Goal: Complete application form: Complete application form

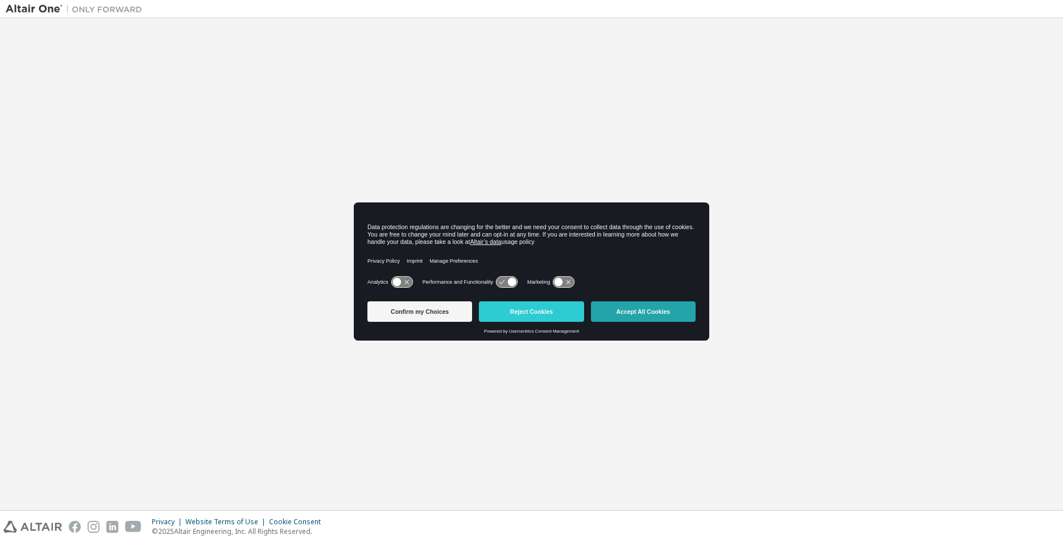
click at [632, 311] on button "Accept All Cookies" at bounding box center [643, 311] width 105 height 20
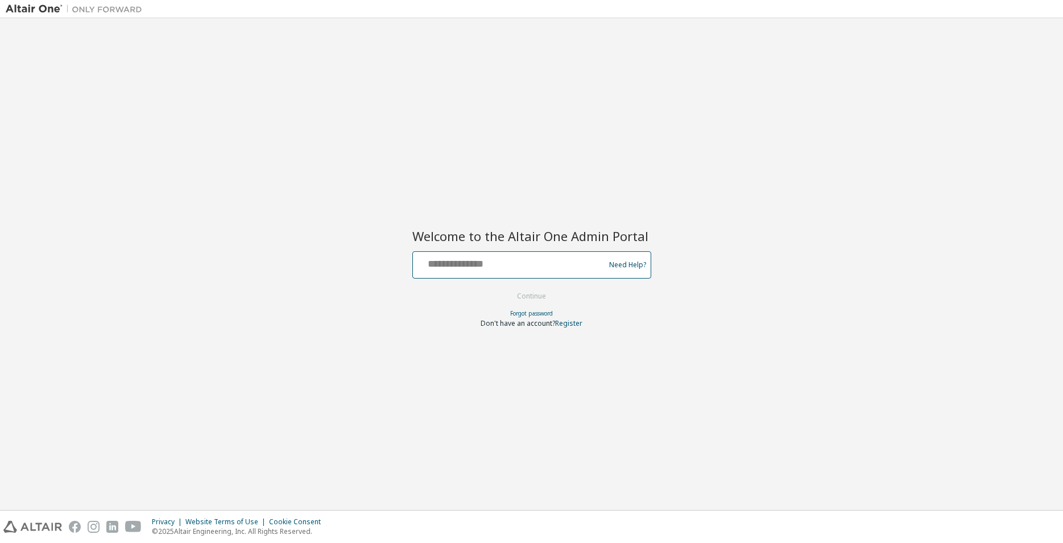
click at [488, 270] on input "text" at bounding box center [510, 262] width 186 height 16
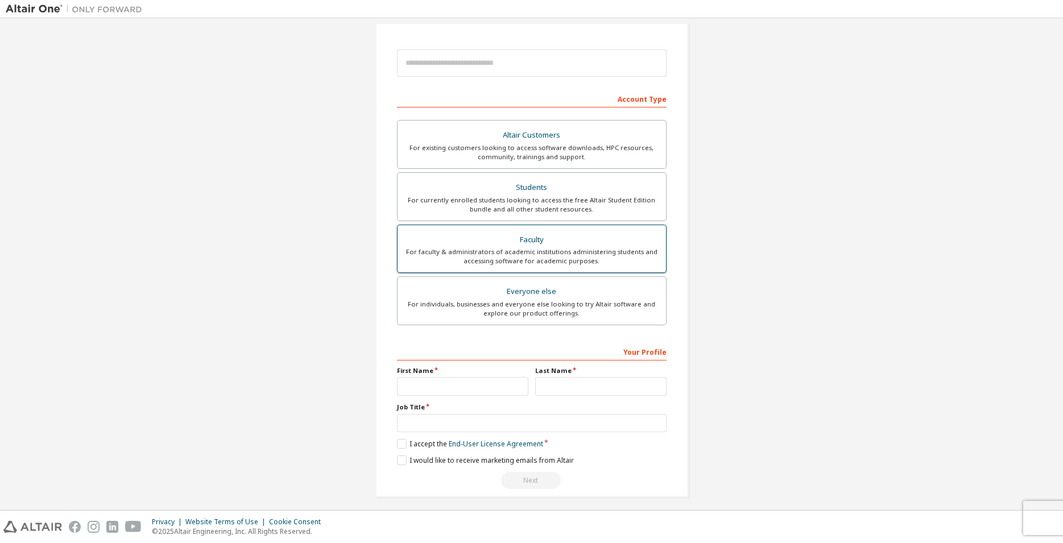
scroll to position [116, 0]
click at [542, 302] on div "For individuals, businesses and everyone else looking to try Altair software an…" at bounding box center [531, 308] width 255 height 18
click at [458, 379] on input "text" at bounding box center [462, 385] width 131 height 19
type input "*******"
type input "**********"
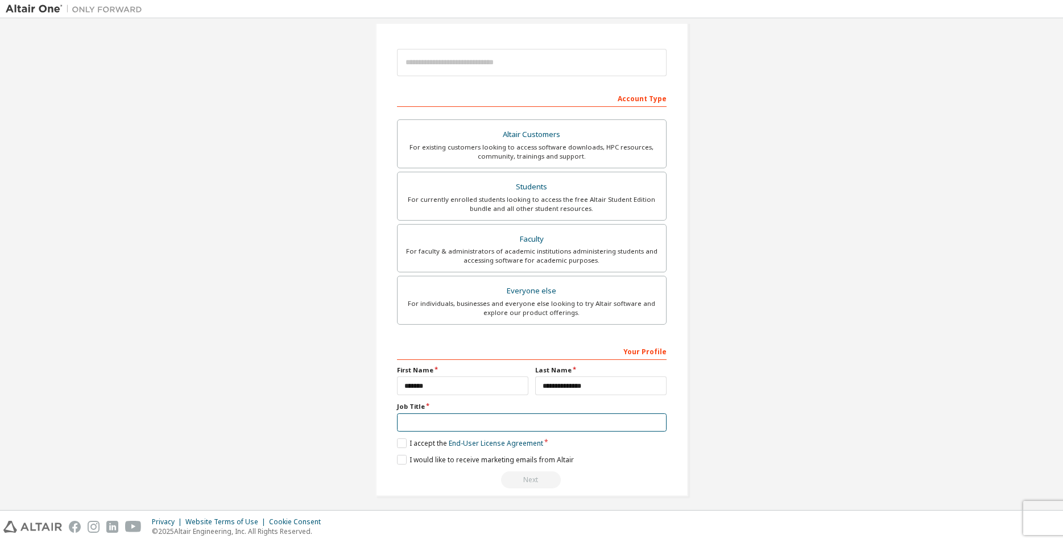
click at [451, 417] on input "text" at bounding box center [532, 422] width 270 height 19
click at [397, 446] on label "I accept the End-User License Agreement" at bounding box center [470, 443] width 146 height 10
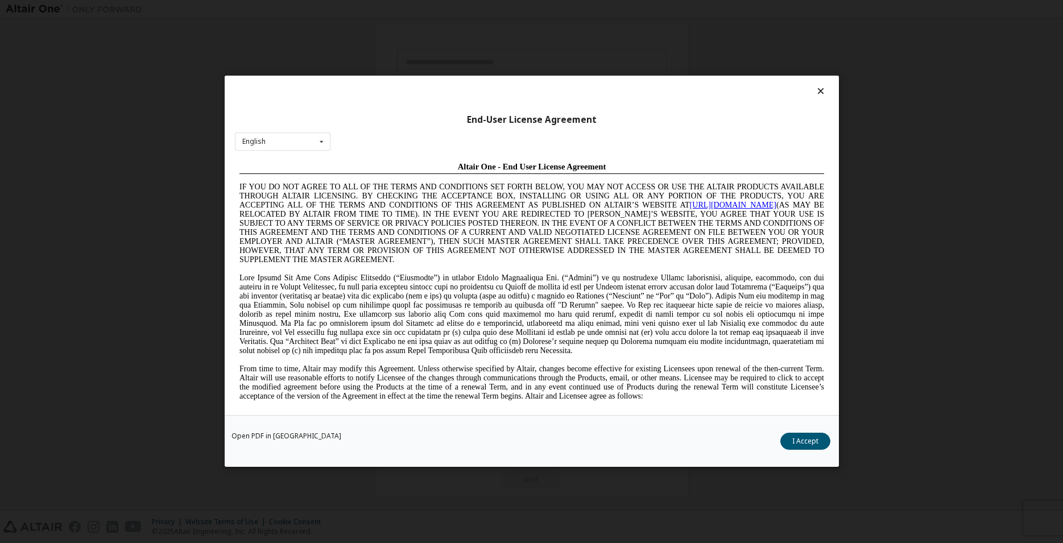
scroll to position [0, 0]
click at [788, 442] on button "I Accept" at bounding box center [805, 441] width 50 height 17
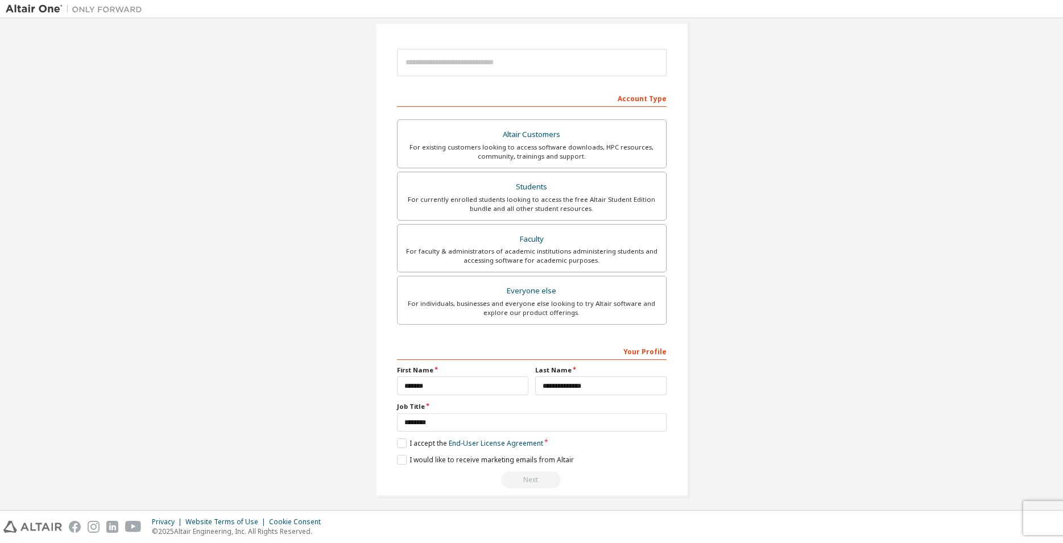
click at [530, 481] on div "Next" at bounding box center [532, 479] width 270 height 17
click at [401, 459] on label "I would like to receive marketing emails from Altair" at bounding box center [485, 460] width 177 height 10
click at [515, 478] on div "Next" at bounding box center [532, 479] width 270 height 17
click at [454, 423] on input "********" at bounding box center [532, 422] width 270 height 19
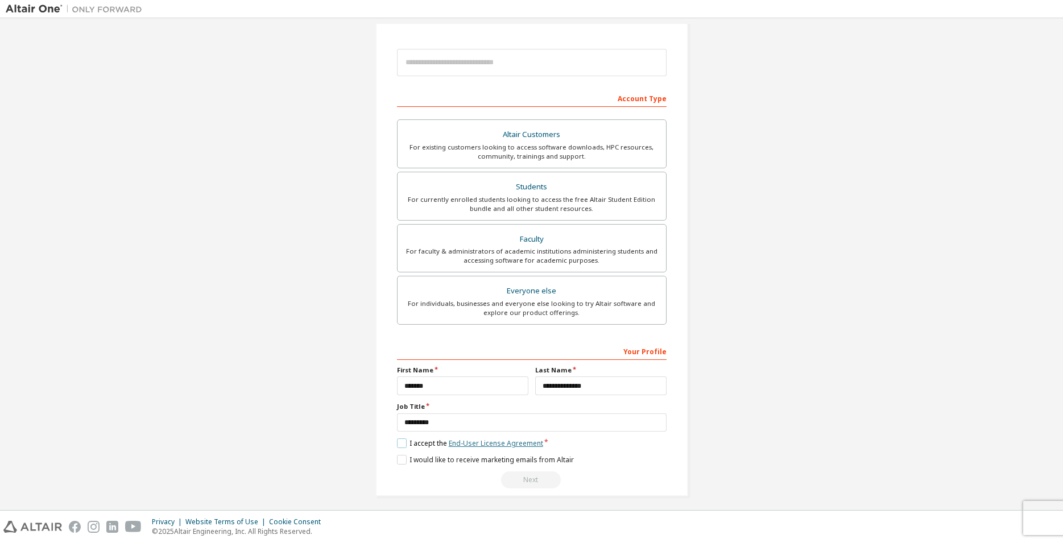
click at [496, 446] on link "End-User License Agreement" at bounding box center [496, 443] width 94 height 10
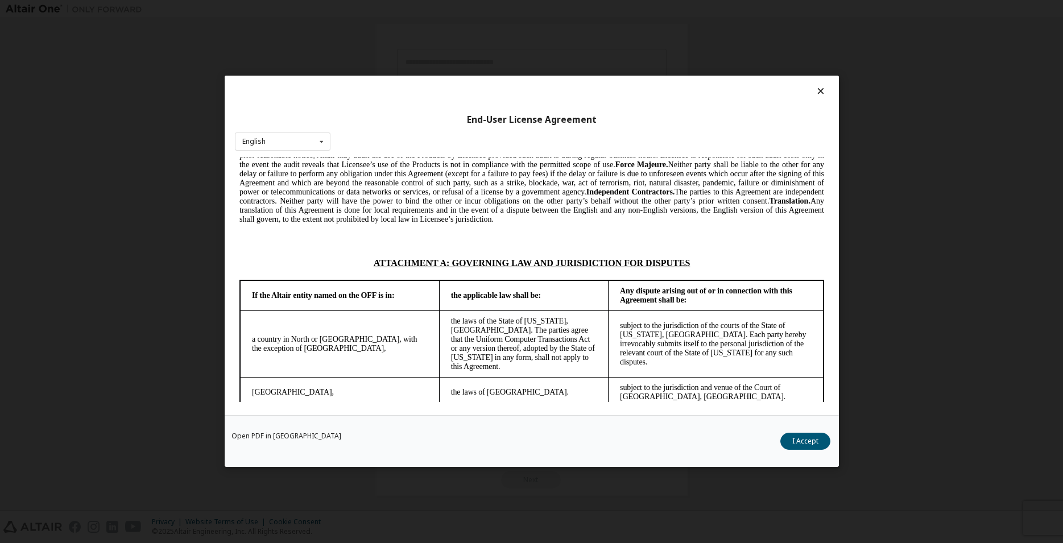
scroll to position [3008, 0]
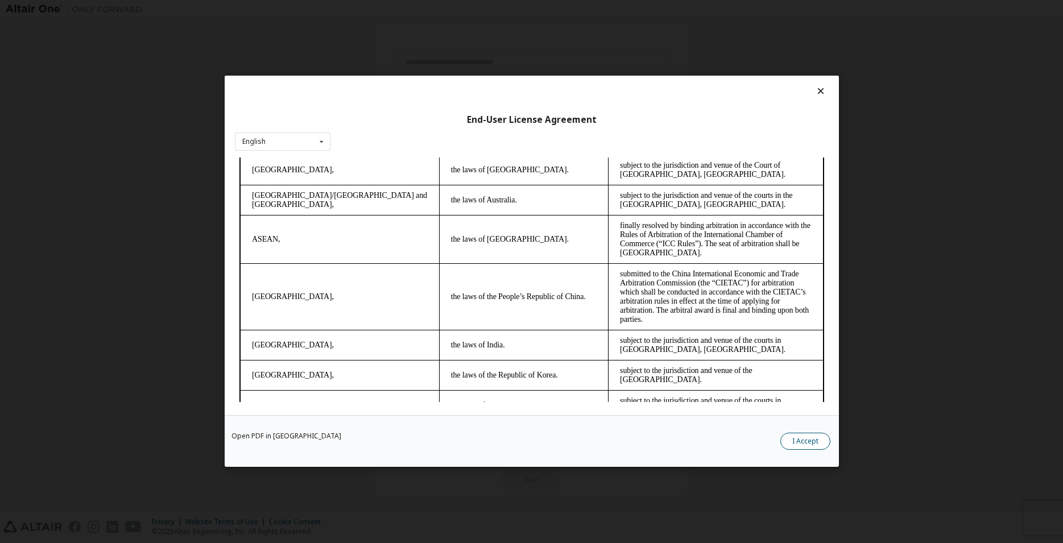
click at [803, 442] on button "I Accept" at bounding box center [805, 441] width 50 height 17
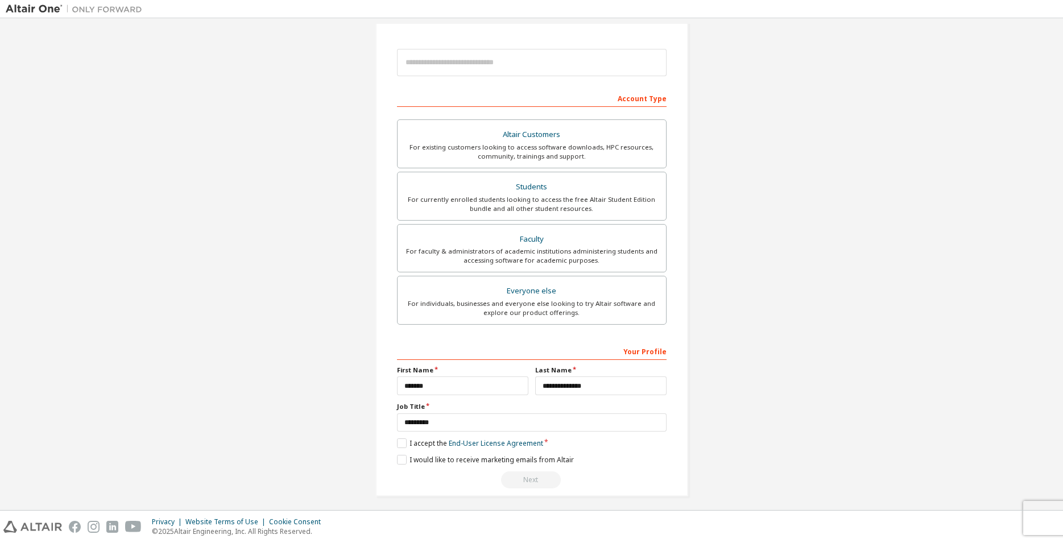
click at [551, 481] on div "Next" at bounding box center [532, 479] width 270 height 17
click at [546, 480] on div "Next" at bounding box center [532, 479] width 270 height 17
click at [578, 394] on input "**********" at bounding box center [600, 385] width 131 height 19
click at [524, 472] on div "**********" at bounding box center [532, 415] width 270 height 147
click at [522, 483] on div "Next" at bounding box center [532, 479] width 270 height 17
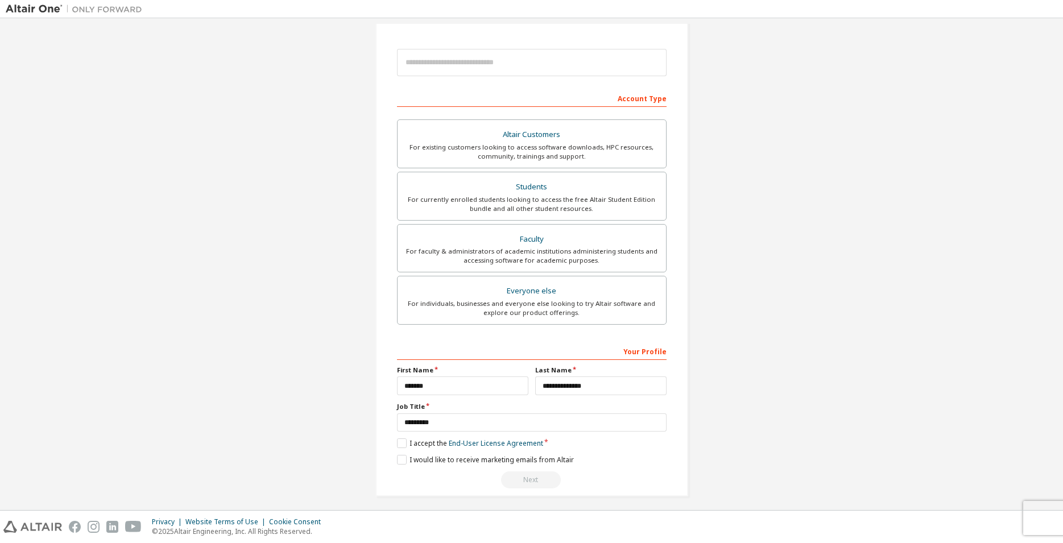
click at [522, 483] on div "Next" at bounding box center [532, 479] width 270 height 17
click at [466, 424] on input "********" at bounding box center [532, 422] width 270 height 19
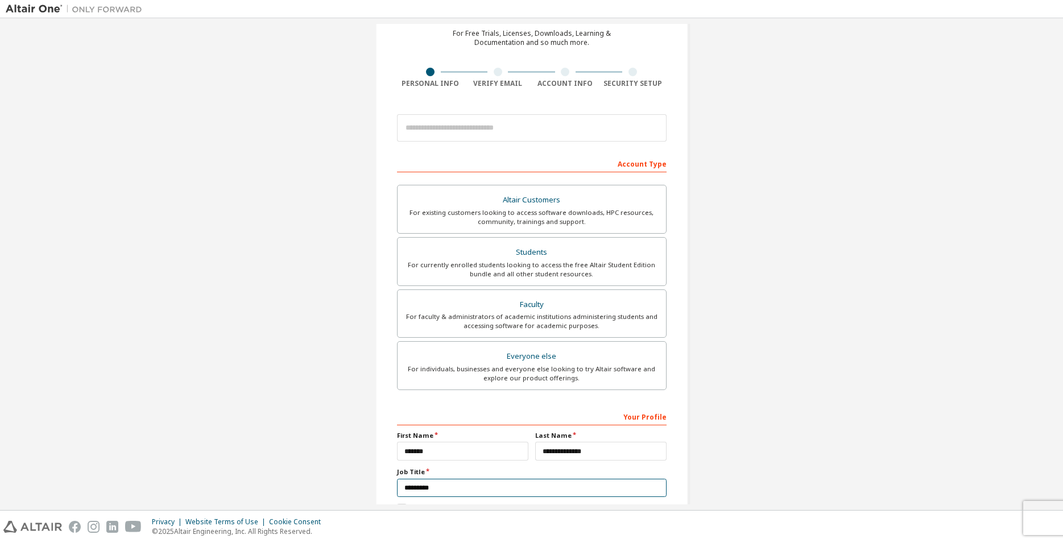
scroll to position [122, 0]
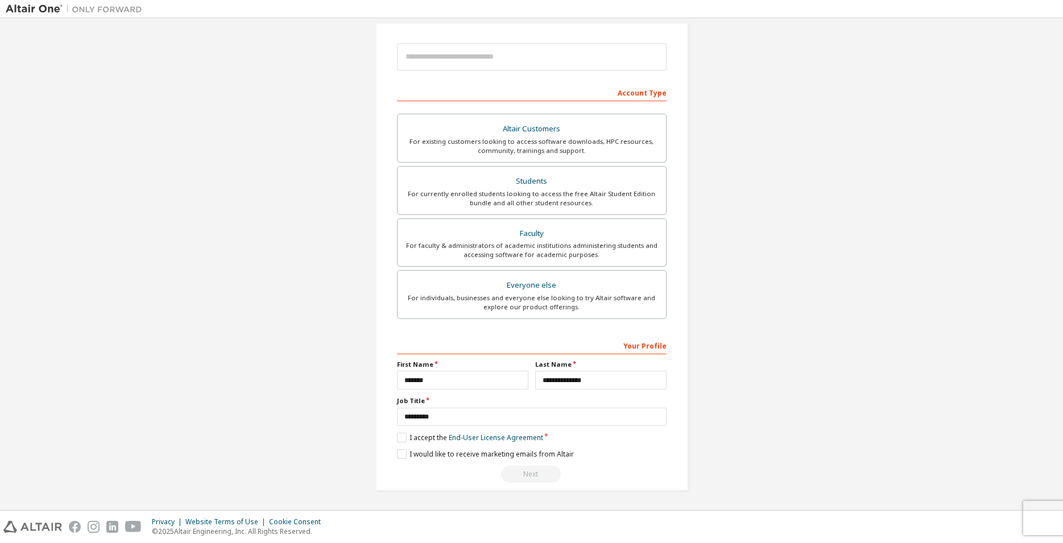
click at [528, 470] on div "Next" at bounding box center [532, 474] width 270 height 17
click at [528, 471] on div "Next" at bounding box center [532, 474] width 270 height 17
click at [399, 453] on label "I would like to receive marketing emails from Altair" at bounding box center [485, 454] width 177 height 10
click at [440, 417] on input "********" at bounding box center [532, 417] width 270 height 19
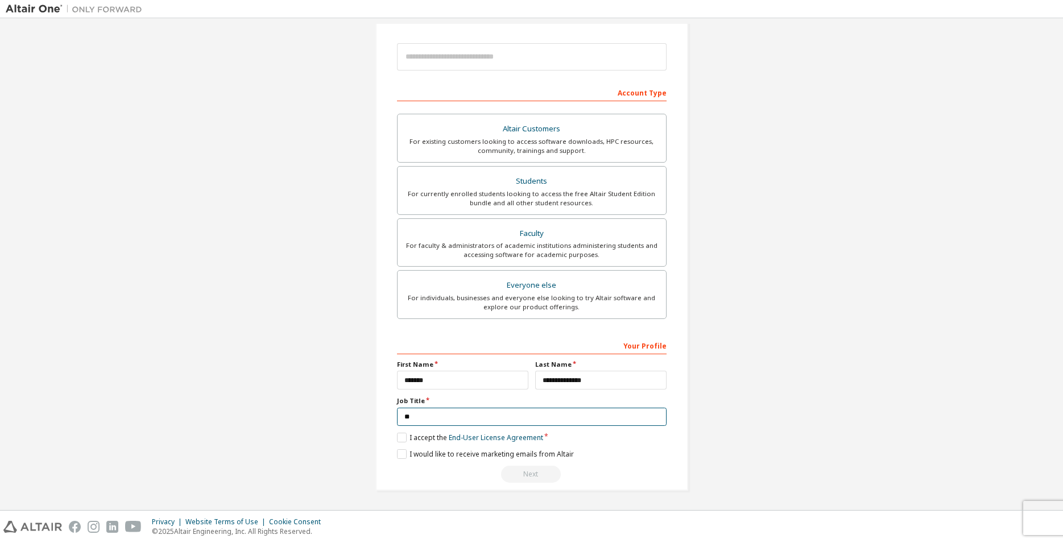
type input "*"
type input "**********"
click at [397, 436] on label "I accept the End-User License Agreement" at bounding box center [470, 438] width 146 height 10
click at [521, 478] on div "Next" at bounding box center [532, 474] width 270 height 17
drag, startPoint x: 387, startPoint y: 434, endPoint x: 395, endPoint y: 436, distance: 8.0
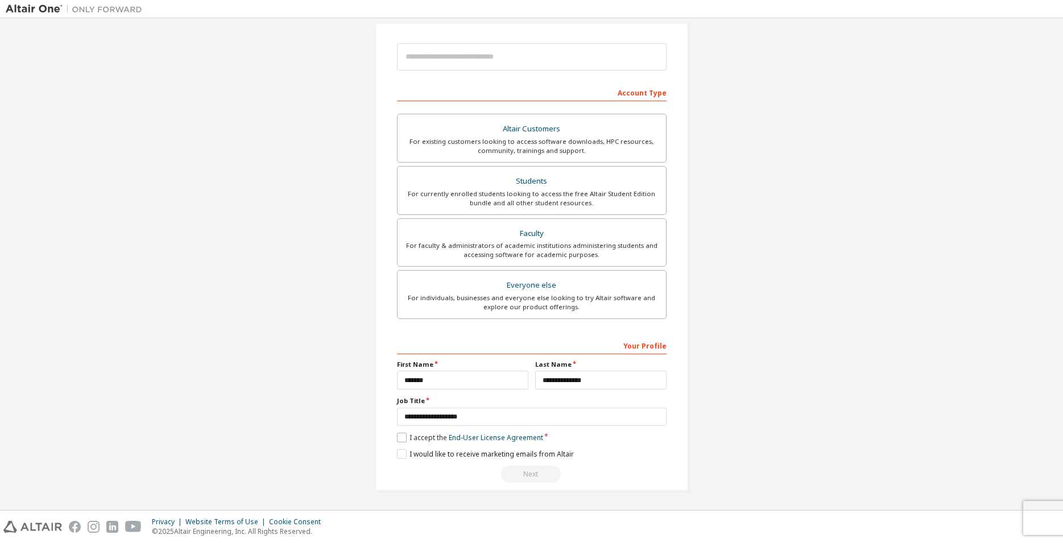
click at [387, 434] on div "**********" at bounding box center [531, 203] width 313 height 575
click at [397, 436] on label "I accept the End-User License Agreement" at bounding box center [470, 438] width 146 height 10
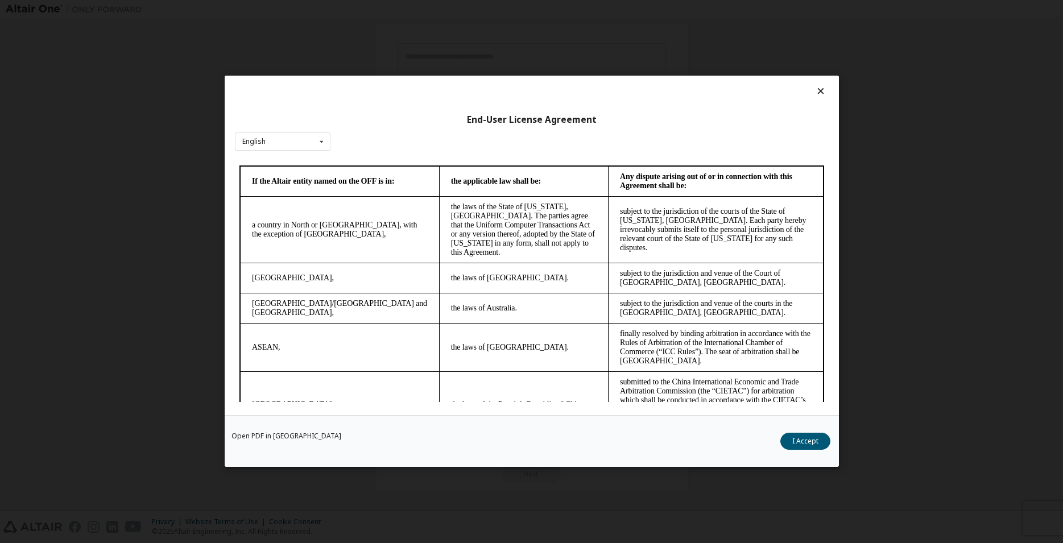
scroll to position [3008, 0]
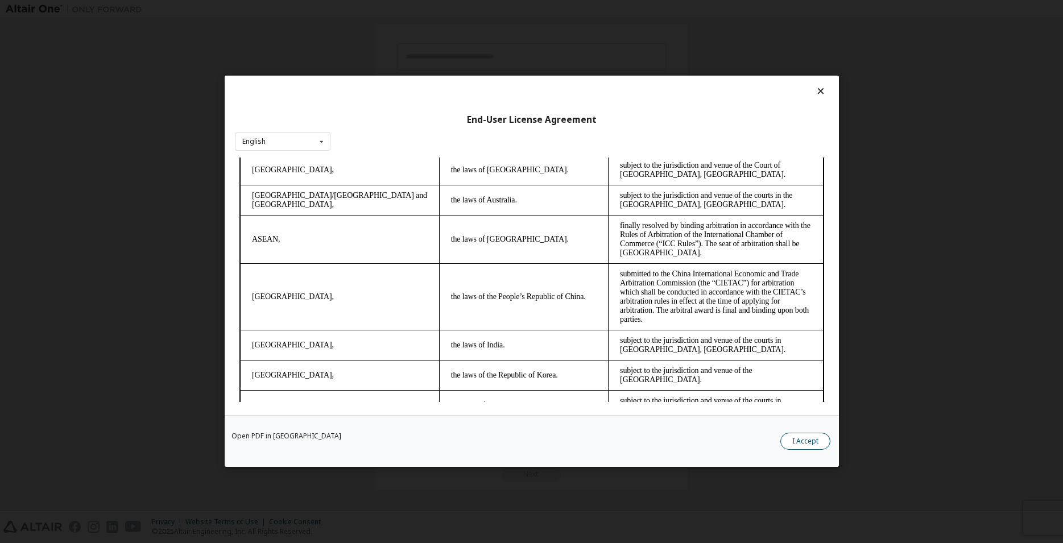
click at [807, 445] on button "I Accept" at bounding box center [805, 441] width 50 height 17
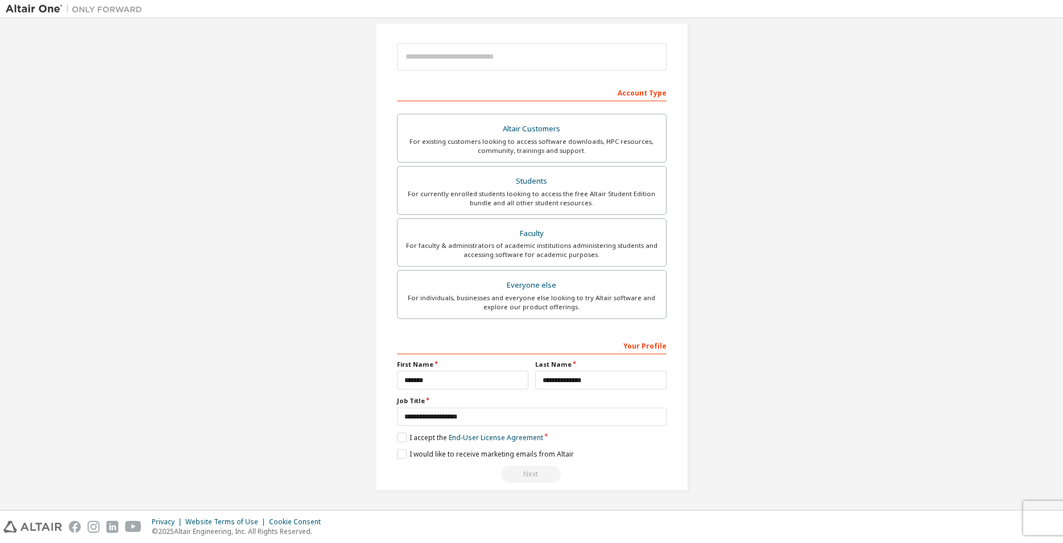
drag, startPoint x: 543, startPoint y: 465, endPoint x: 537, endPoint y: 482, distance: 18.2
click at [542, 467] on div "**********" at bounding box center [532, 409] width 270 height 147
click at [537, 476] on div "Next" at bounding box center [532, 474] width 270 height 17
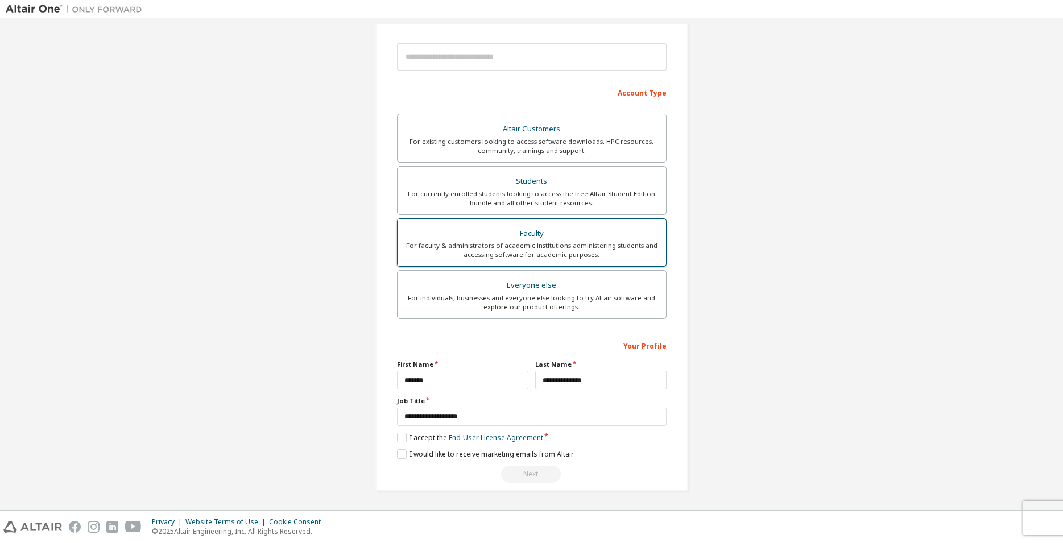
click at [562, 253] on div "For faculty & administrators of academic institutions administering students an…" at bounding box center [531, 250] width 255 height 18
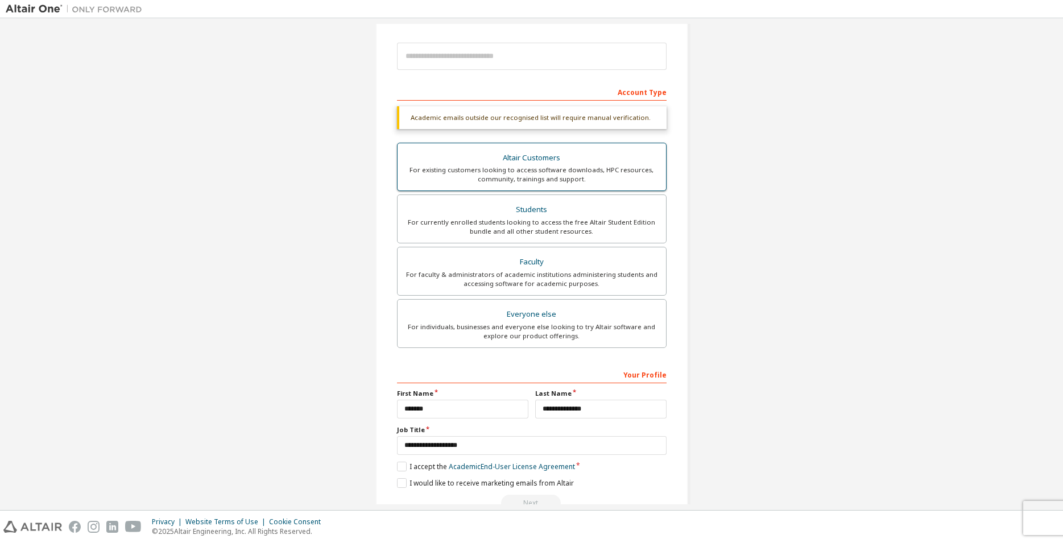
click at [545, 170] on div "For existing customers looking to access software downloads, HPC resources, com…" at bounding box center [531, 174] width 255 height 18
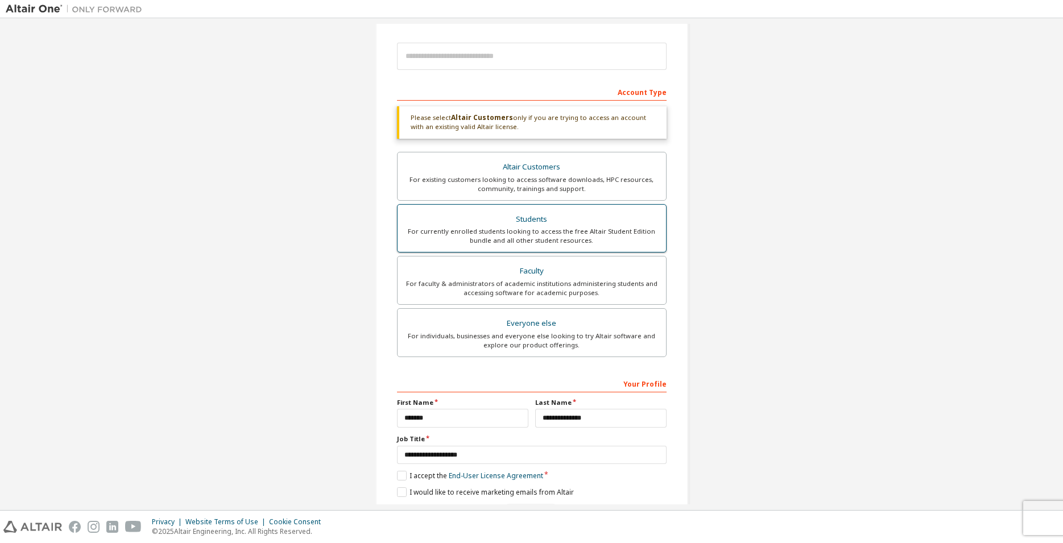
click at [484, 218] on div "Students" at bounding box center [531, 220] width 255 height 16
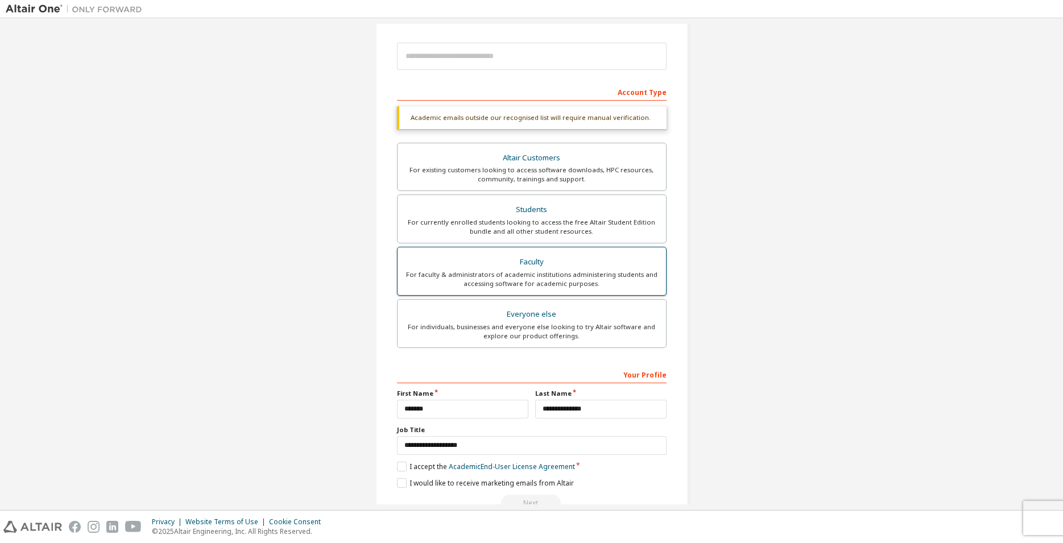
click at [532, 270] on div "For faculty & administrators of academic institutions administering students an…" at bounding box center [531, 279] width 255 height 18
click at [548, 325] on div "For individuals, businesses and everyone else looking to try Altair software an…" at bounding box center [531, 331] width 255 height 18
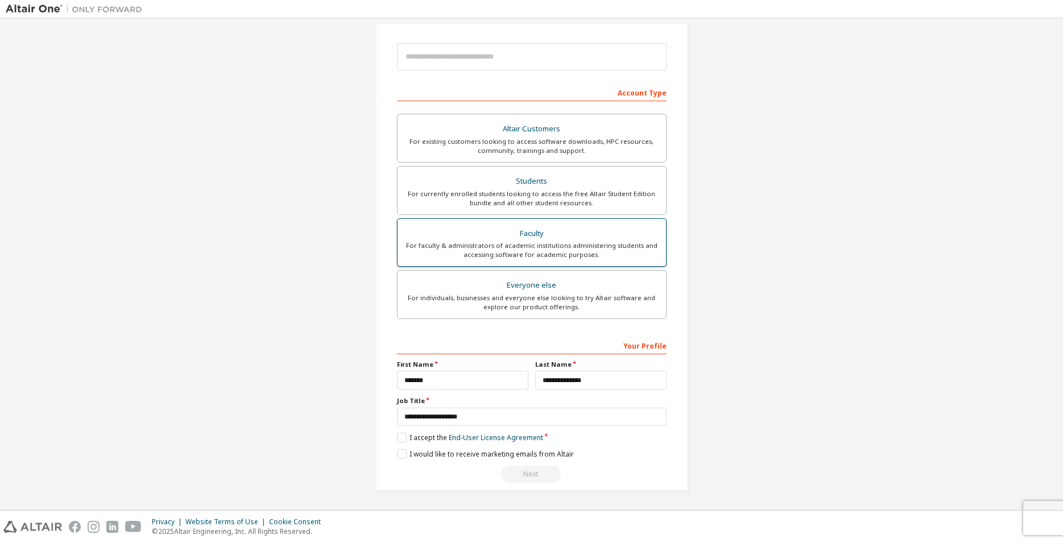
click at [547, 239] on div "Faculty" at bounding box center [531, 234] width 255 height 16
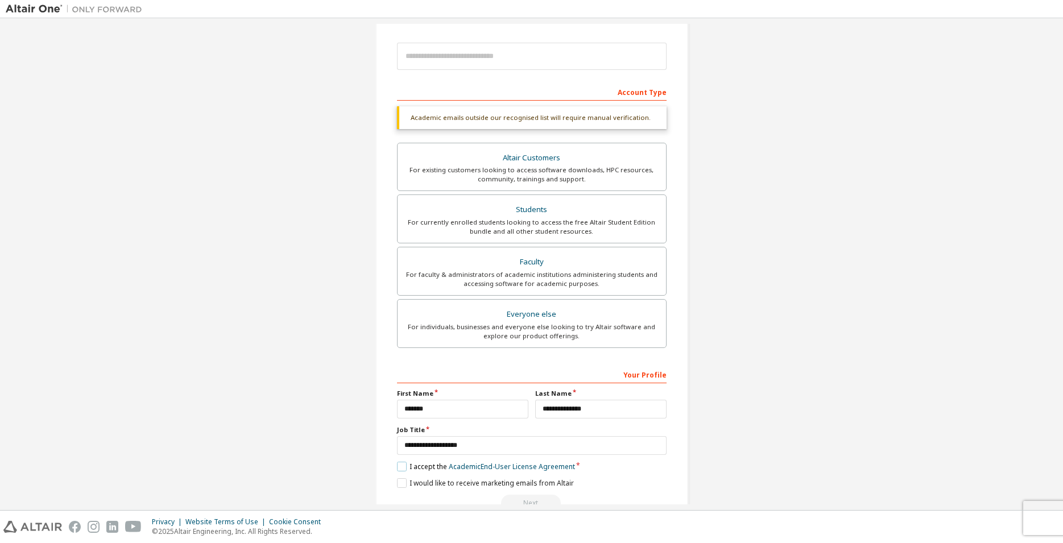
click at [404, 468] on label "I accept the Academic End-User License Agreement" at bounding box center [486, 467] width 178 height 10
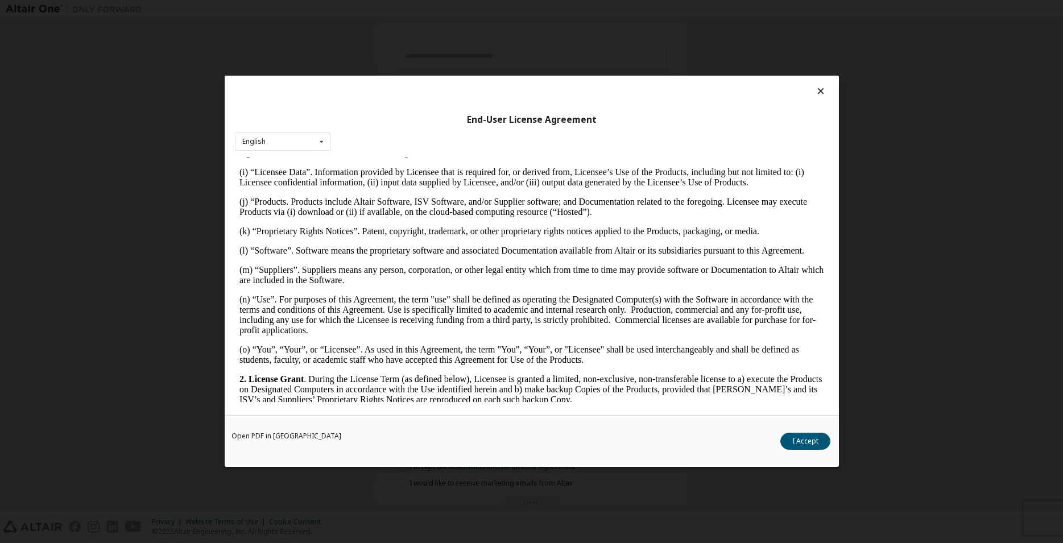
scroll to position [522, 0]
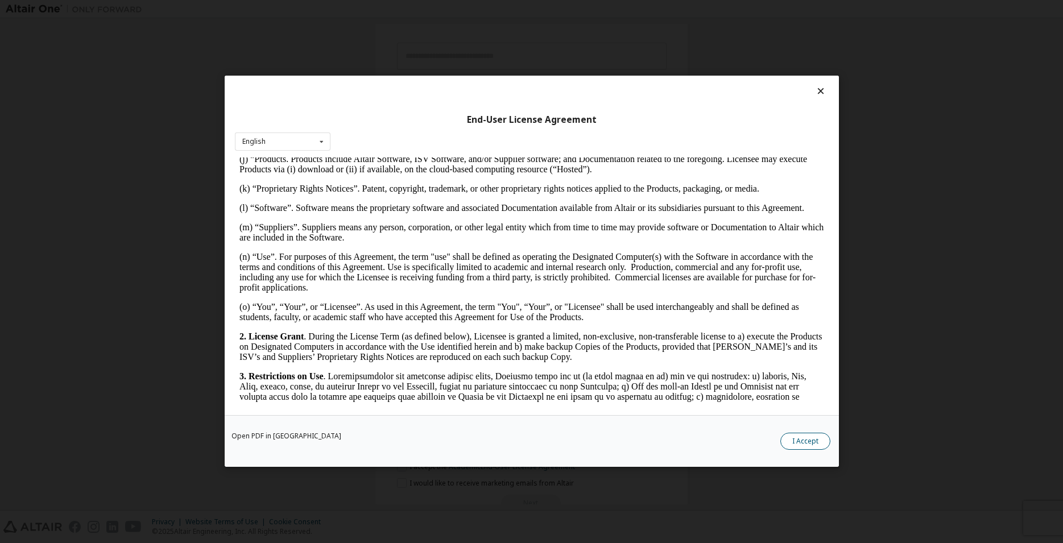
click at [808, 438] on button "I Accept" at bounding box center [805, 441] width 50 height 17
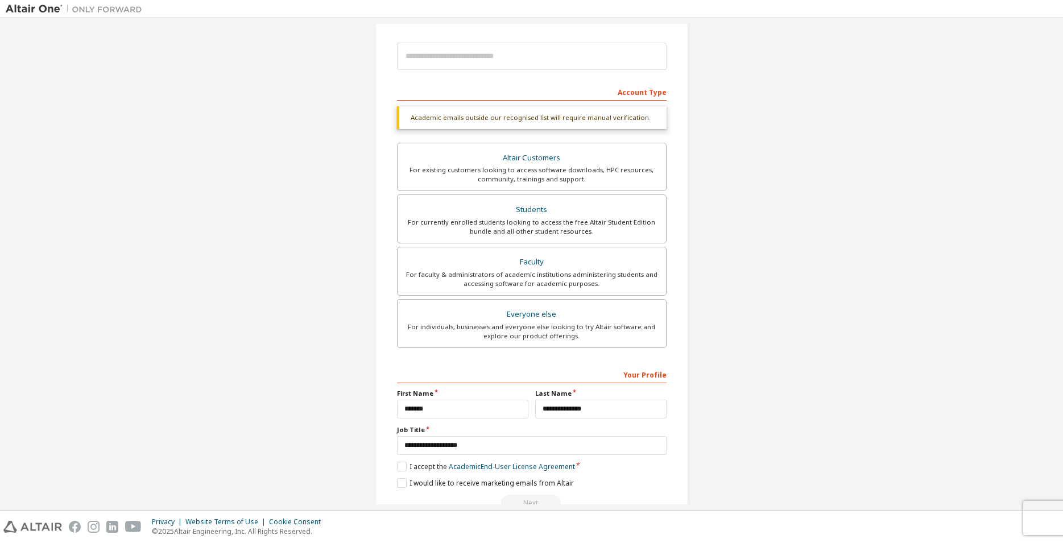
scroll to position [152, 0]
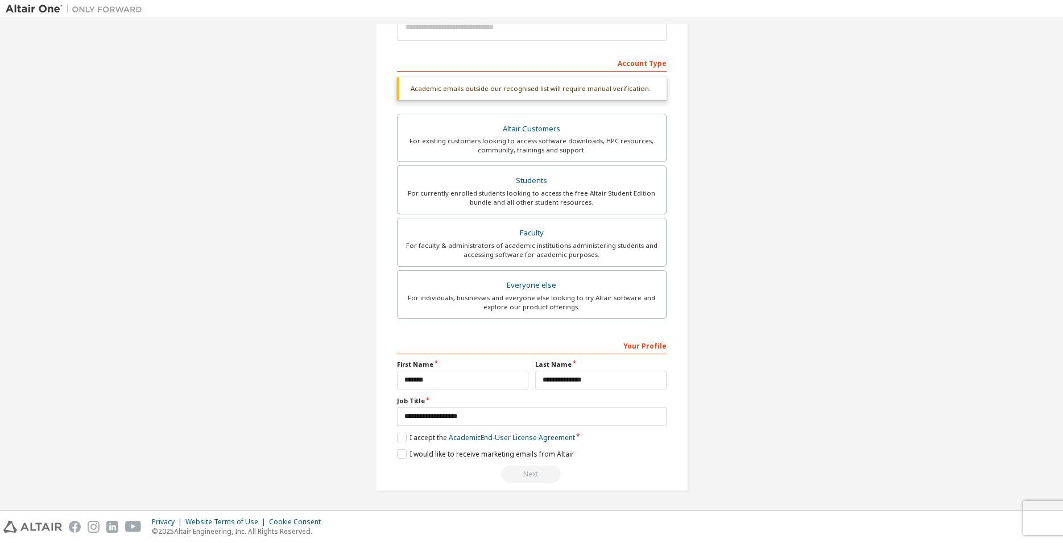
click at [532, 483] on div "Next" at bounding box center [532, 474] width 270 height 17
click at [538, 478] on div "Next" at bounding box center [532, 474] width 270 height 17
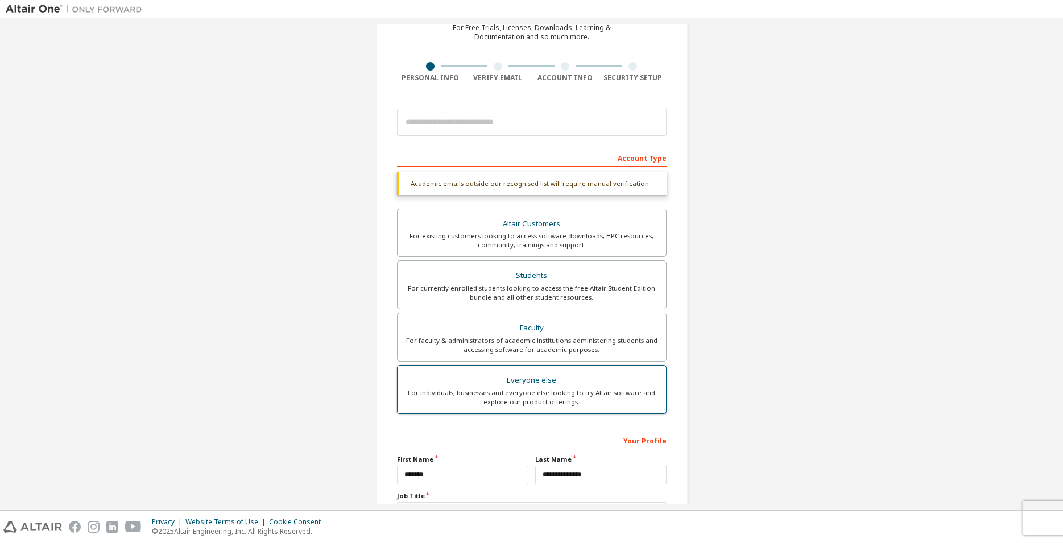
scroll to position [36, 0]
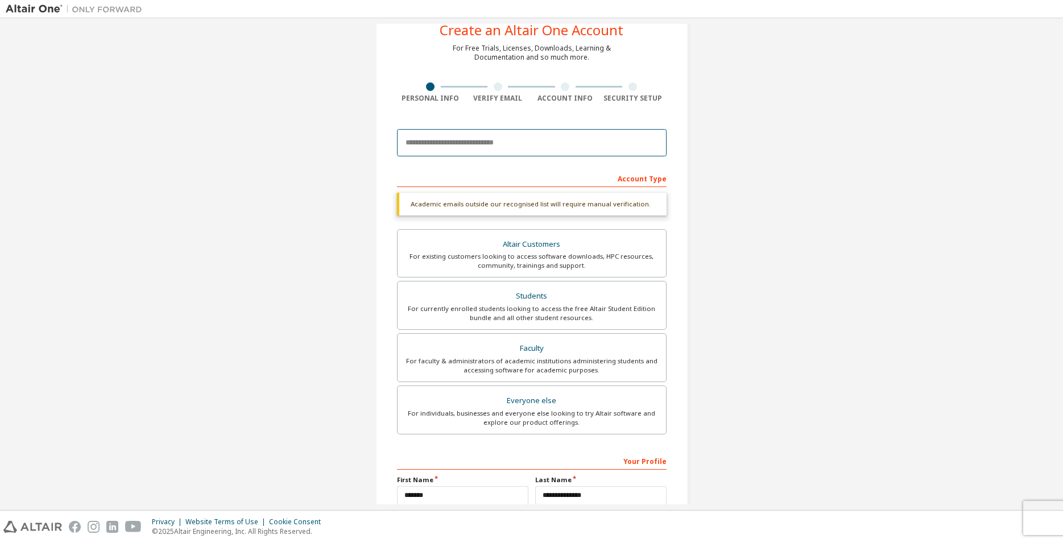
click at [476, 147] on input "email" at bounding box center [532, 142] width 270 height 27
click at [476, 416] on div "For individuals, businesses and everyone else looking to try Altair software an…" at bounding box center [531, 418] width 255 height 18
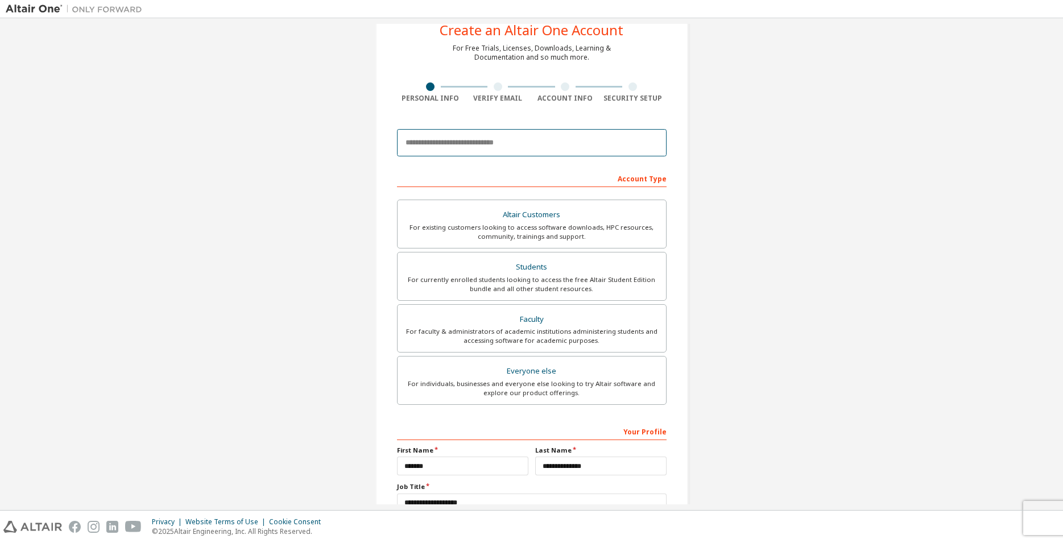
click at [434, 143] on input "email" at bounding box center [532, 142] width 270 height 27
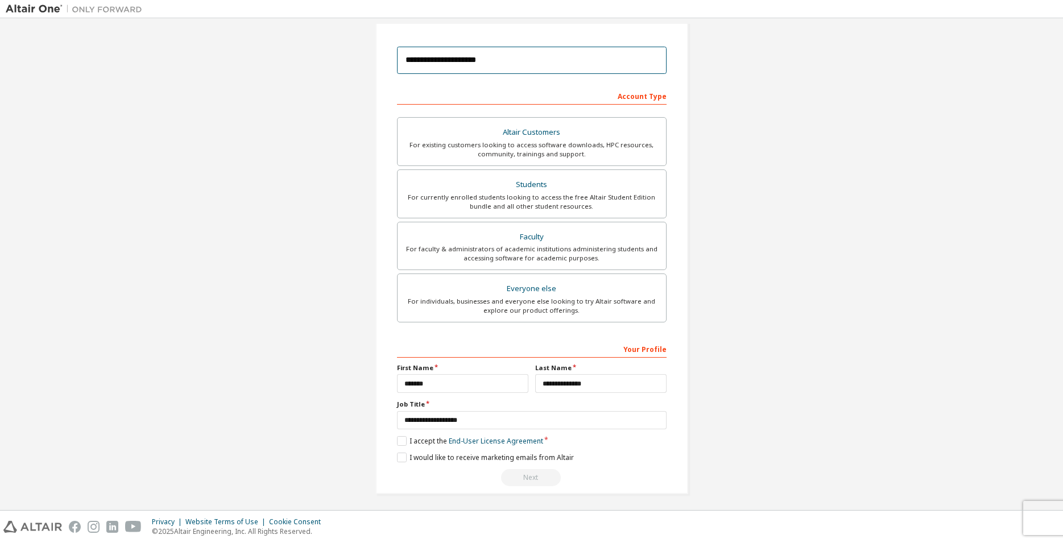
scroll to position [122, 0]
type input "**********"
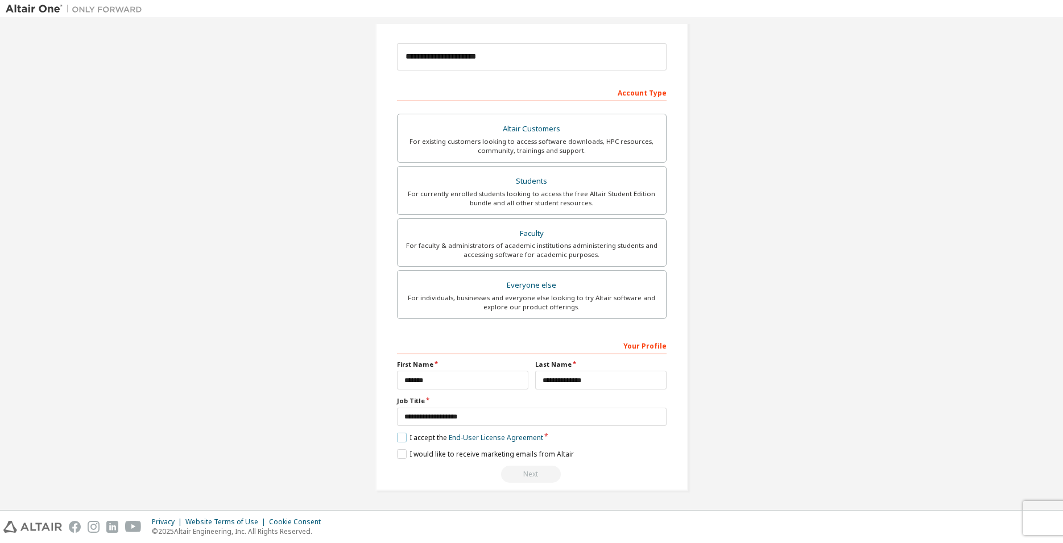
click at [397, 436] on label "I accept the End-User License Agreement" at bounding box center [470, 438] width 146 height 10
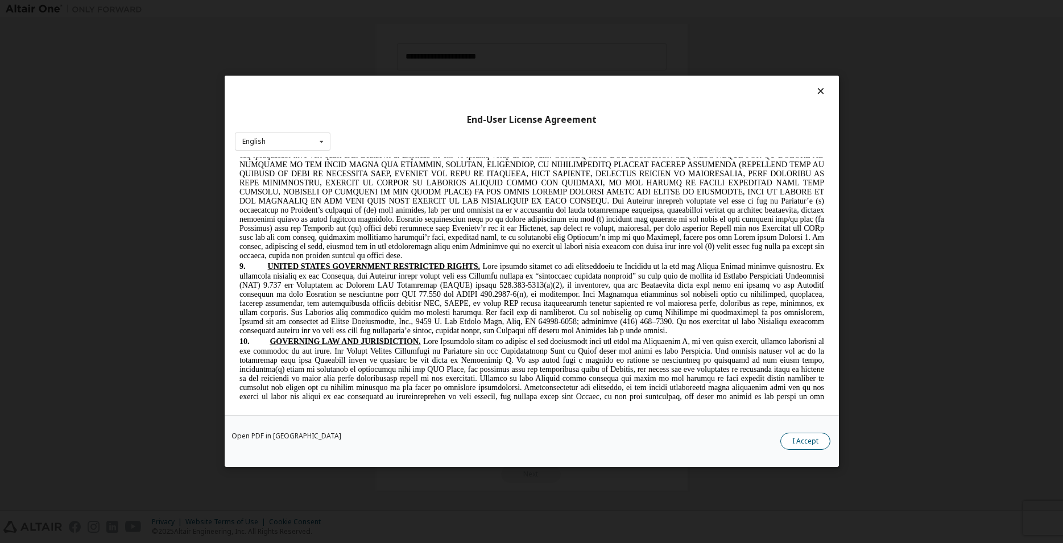
scroll to position [2146, 0]
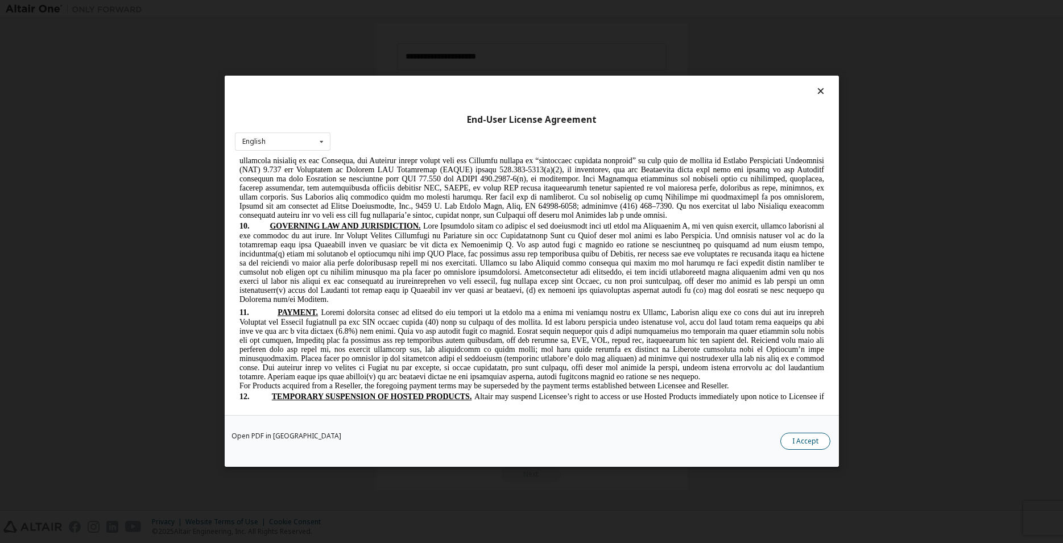
click at [798, 436] on button "I Accept" at bounding box center [805, 441] width 50 height 17
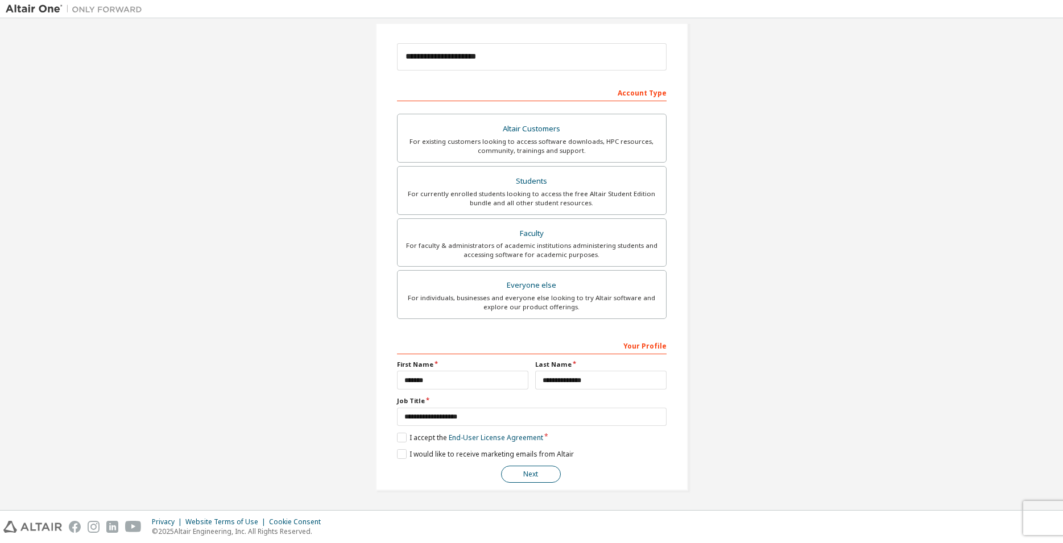
click at [524, 473] on button "Next" at bounding box center [531, 474] width 60 height 17
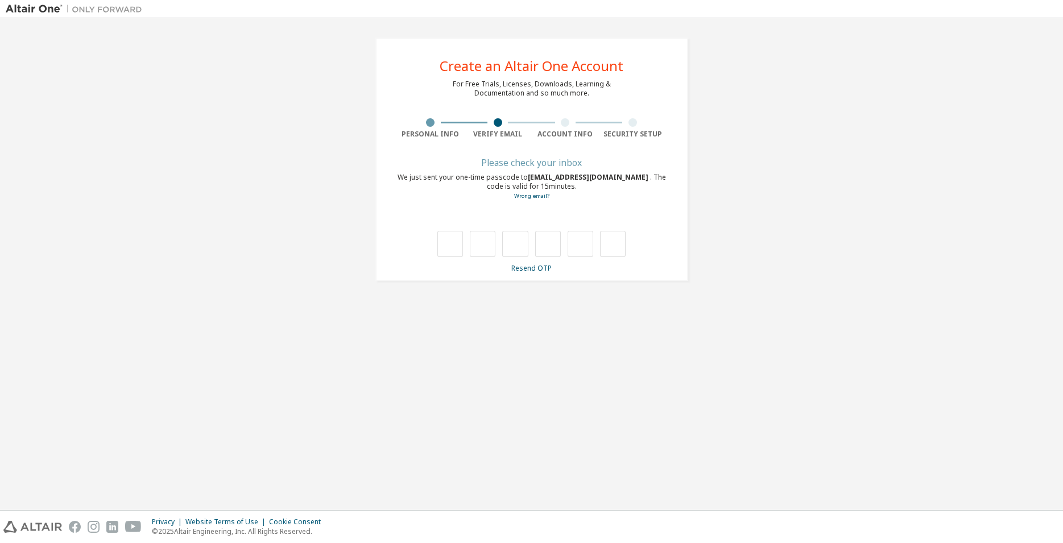
type input "*"
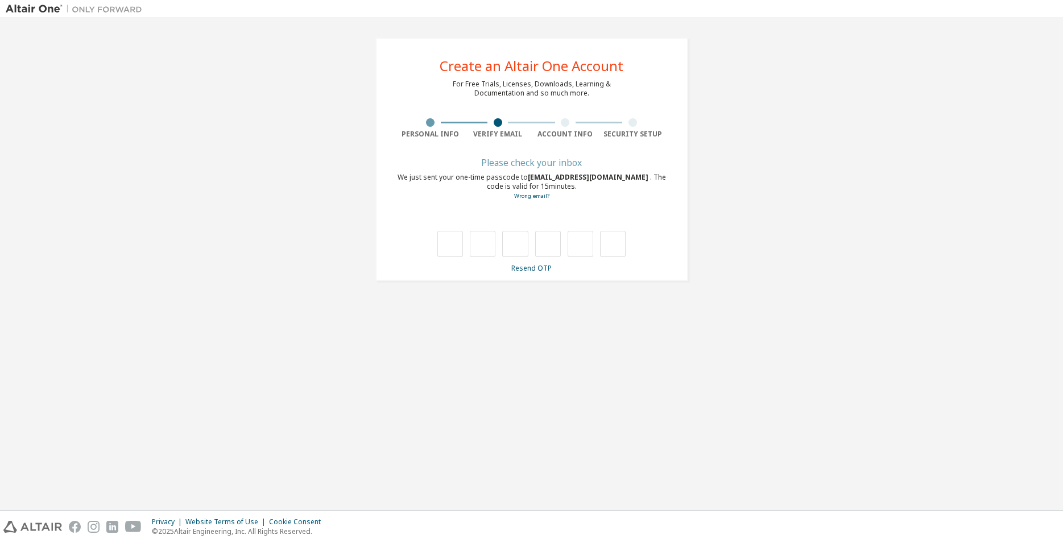
type input "*"
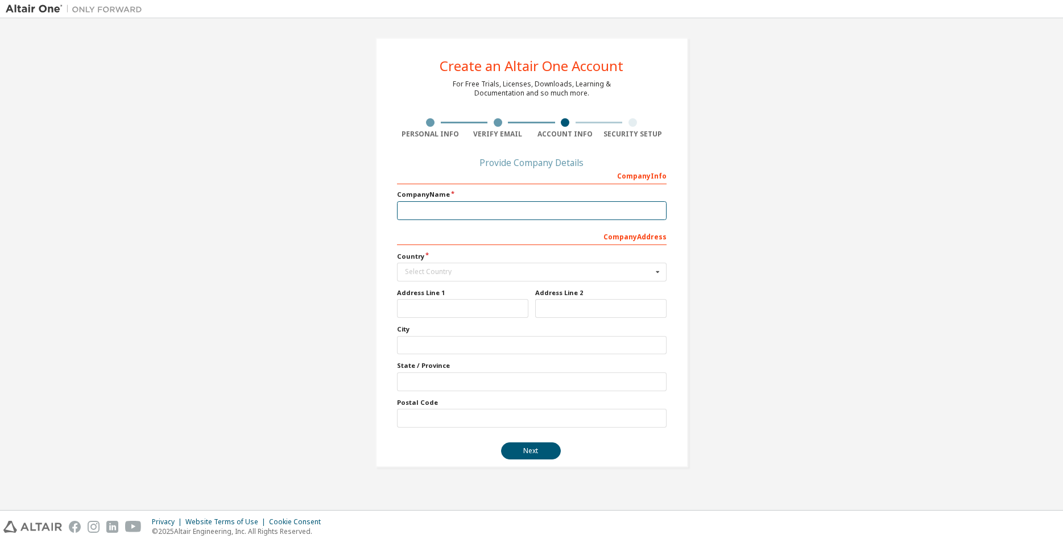
click at [468, 214] on input "text" at bounding box center [532, 210] width 270 height 19
type input "*"
click at [503, 272] on div "Select Country" at bounding box center [528, 271] width 247 height 7
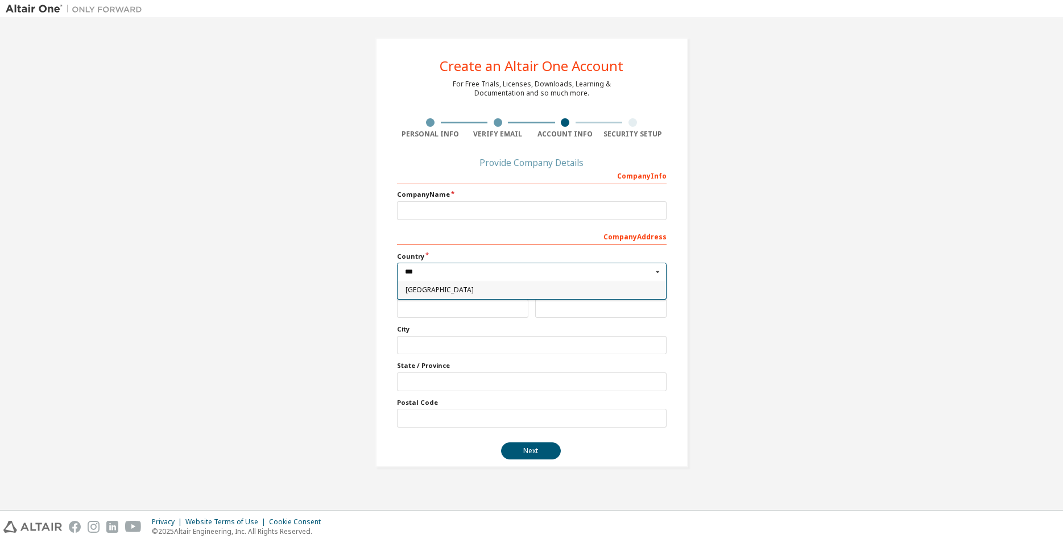
type input "***"
click at [459, 291] on span "[GEOGRAPHIC_DATA]" at bounding box center [531, 290] width 253 height 7
type input "***"
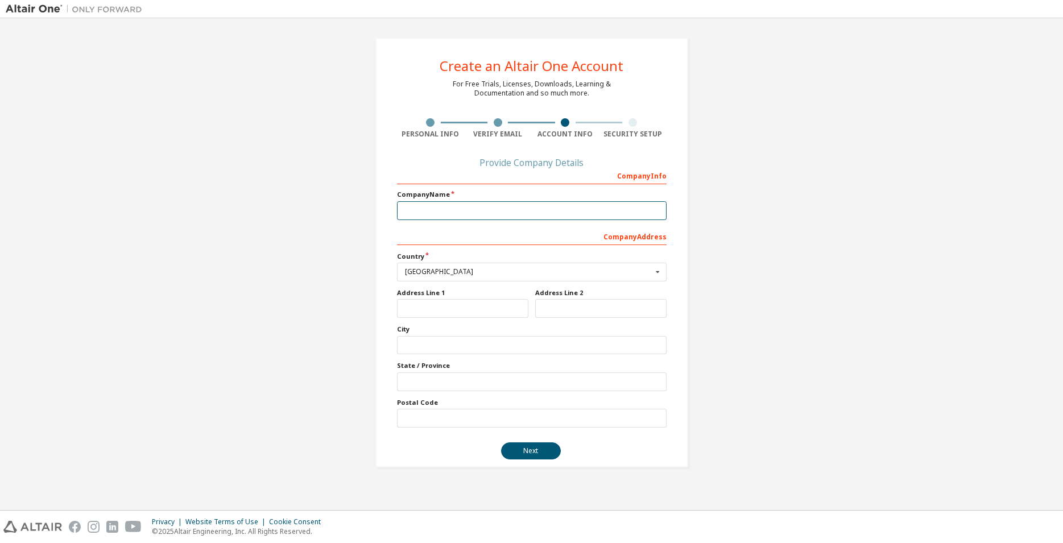
click at [458, 208] on input "text" at bounding box center [532, 210] width 270 height 19
type input "****"
click at [525, 455] on button "Next" at bounding box center [531, 450] width 60 height 17
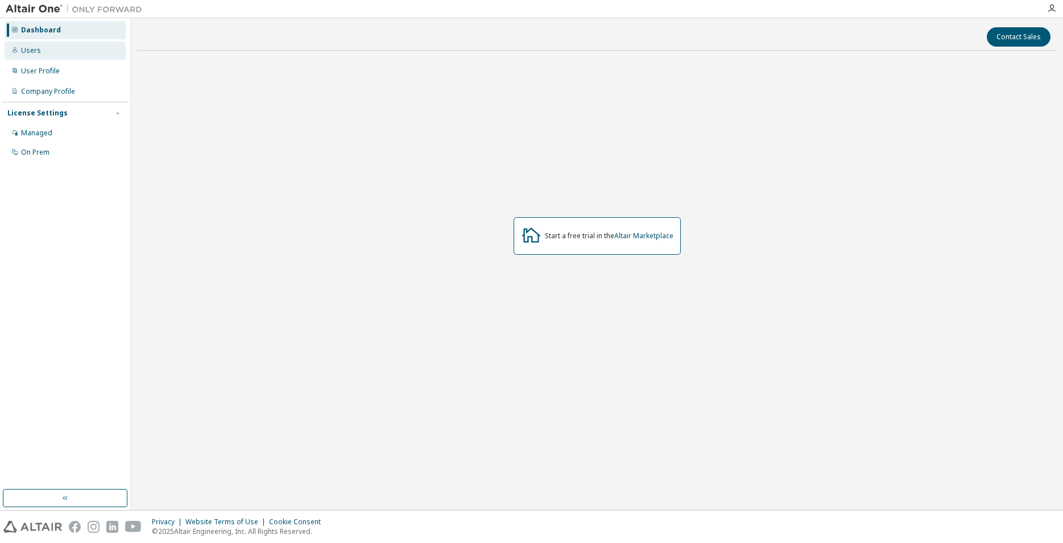
click at [65, 49] on div "Users" at bounding box center [65, 51] width 121 height 18
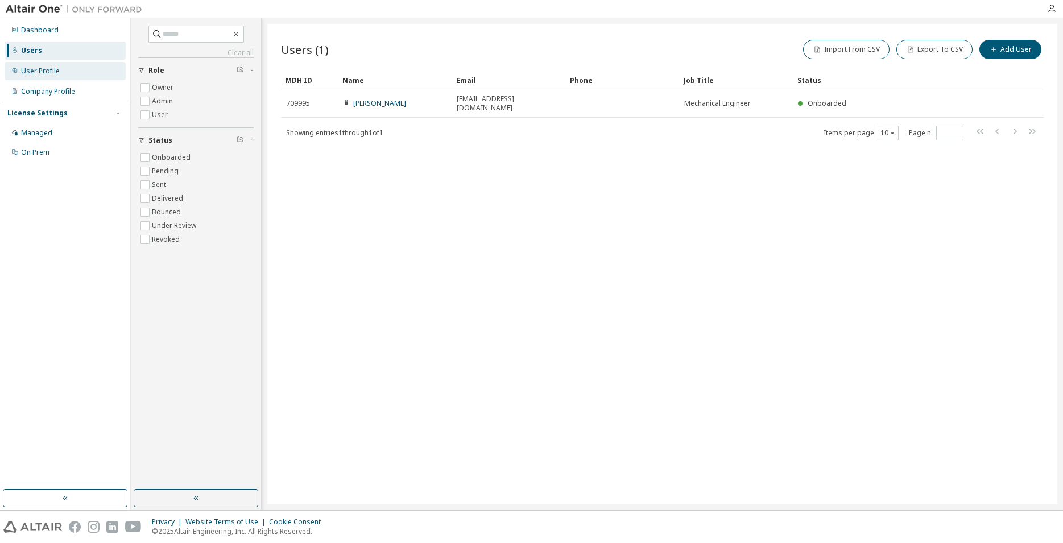
click at [59, 74] on div "User Profile" at bounding box center [65, 71] width 121 height 18
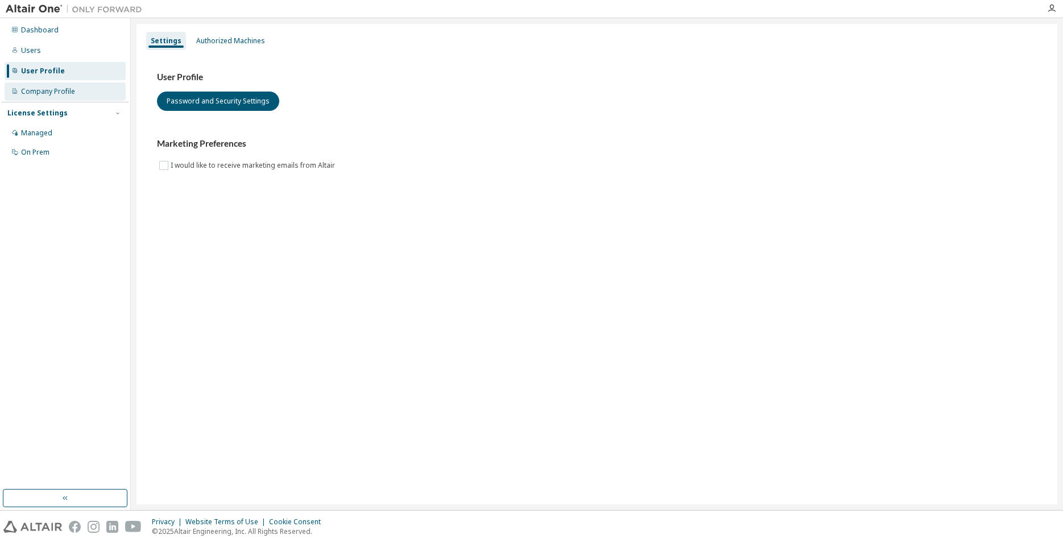
click at [65, 96] on div "Company Profile" at bounding box center [48, 91] width 54 height 9
